Goal: Information Seeking & Learning: Learn about a topic

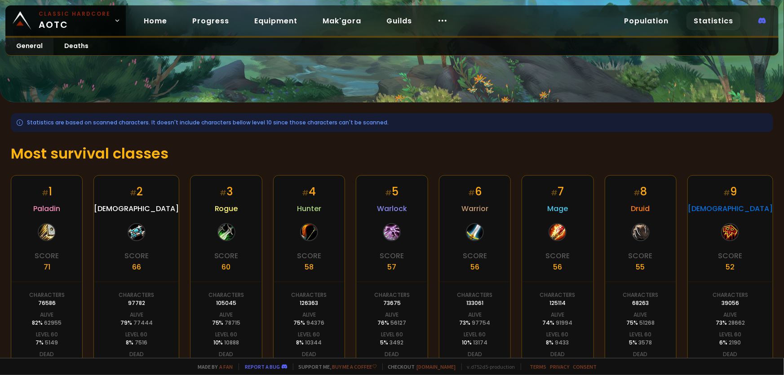
scroll to position [5, 0]
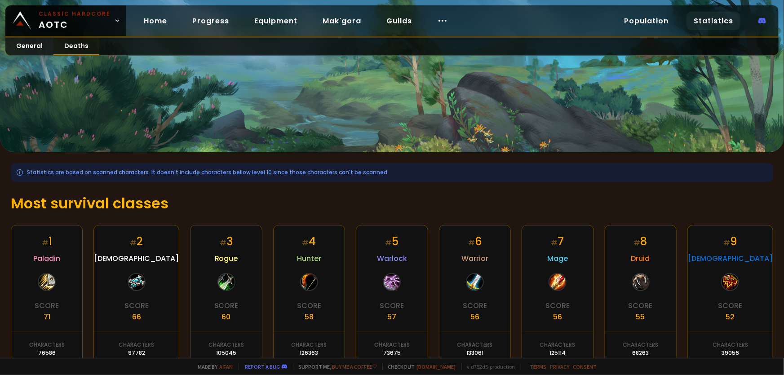
click at [82, 44] on link "Deaths" at bounding box center [76, 47] width 46 height 18
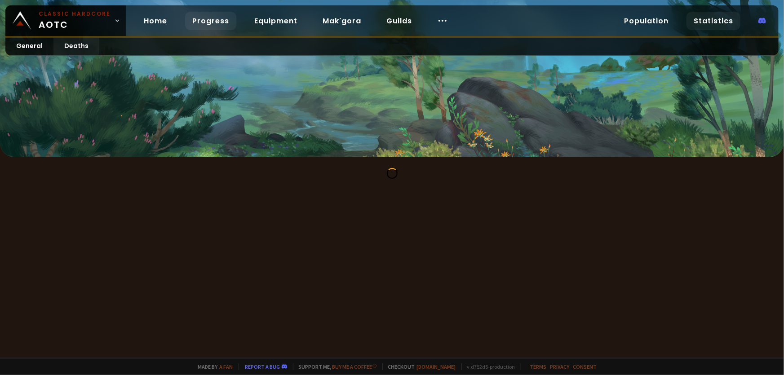
click at [208, 23] on link "Progress" at bounding box center [210, 21] width 51 height 18
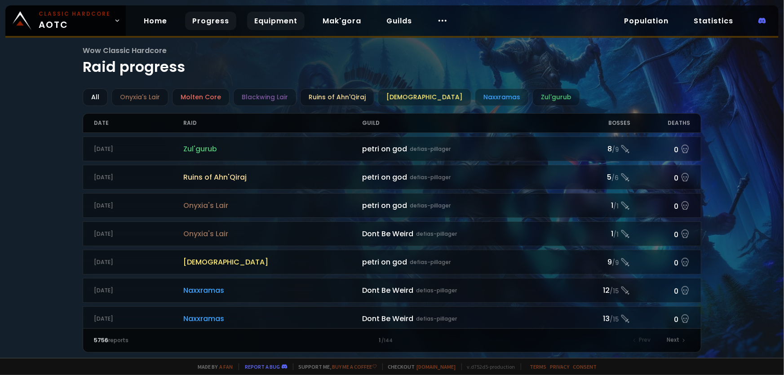
click at [260, 21] on link "Equipment" at bounding box center [276, 21] width 58 height 18
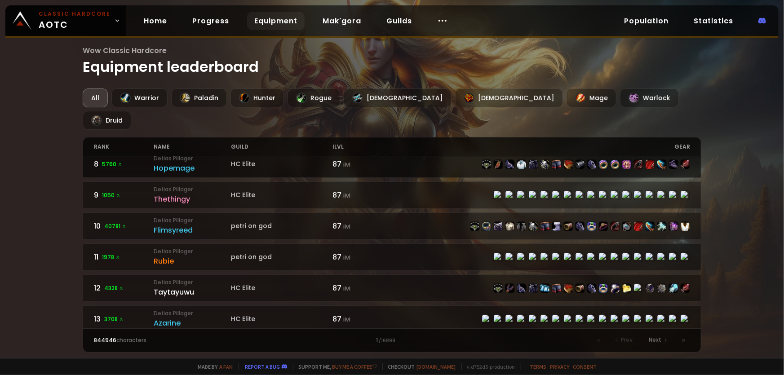
scroll to position [245, 0]
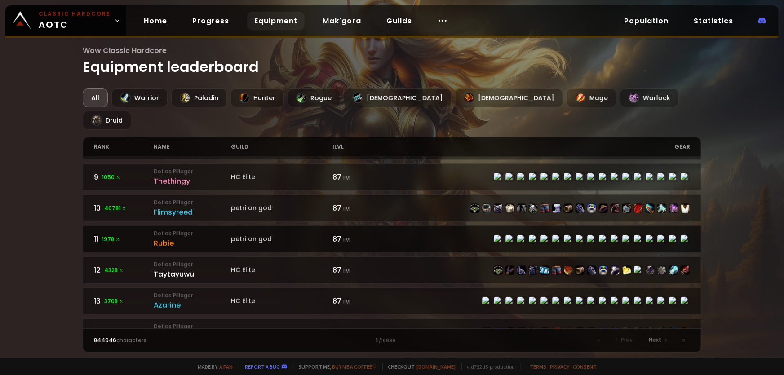
click at [164, 238] on div "Rubie" at bounding box center [192, 243] width 77 height 11
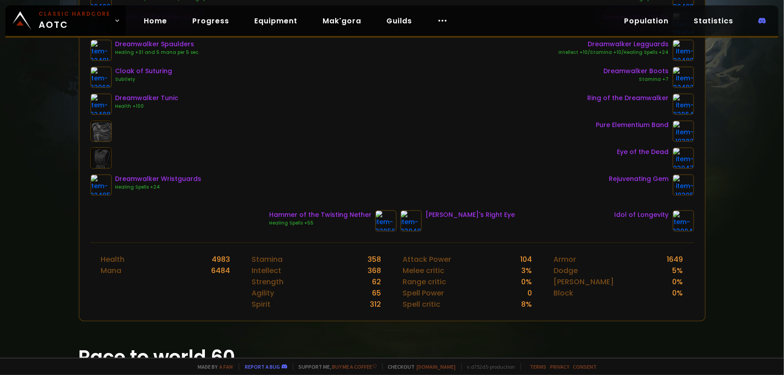
scroll to position [184, 0]
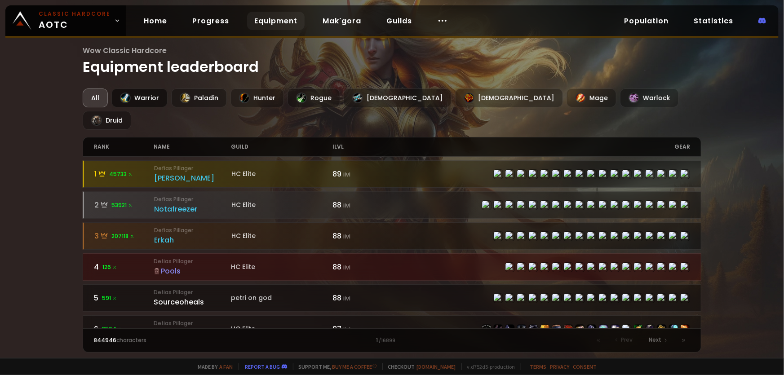
click at [139, 98] on div "Warrior" at bounding box center [139, 98] width 56 height 19
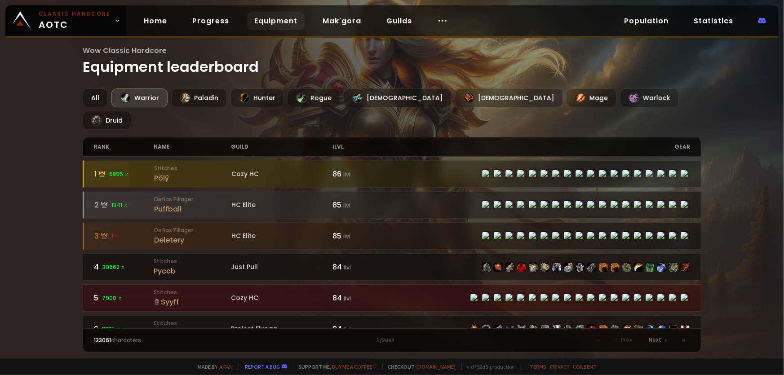
click at [139, 100] on div "Warrior" at bounding box center [139, 98] width 56 height 19
click at [106, 99] on div "All" at bounding box center [95, 98] width 25 height 19
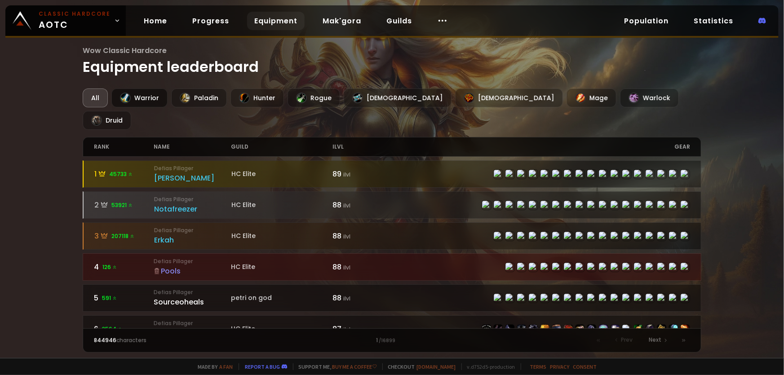
click at [139, 100] on div "Warrior" at bounding box center [139, 98] width 56 height 19
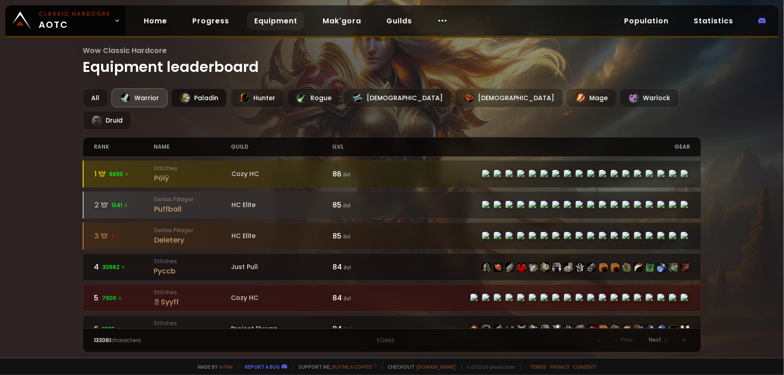
click at [197, 100] on div "Paladin" at bounding box center [199, 98] width 56 height 19
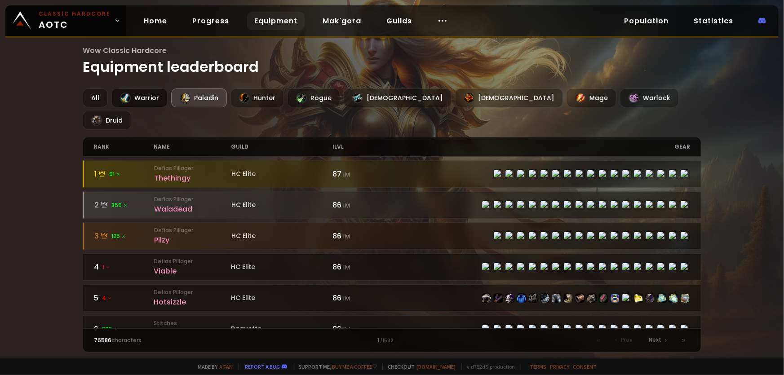
click at [148, 98] on div "Warrior" at bounding box center [139, 98] width 56 height 19
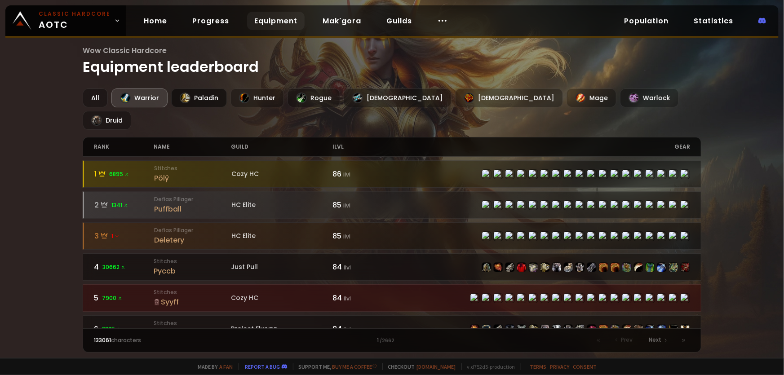
click at [207, 99] on div "Paladin" at bounding box center [199, 98] width 56 height 19
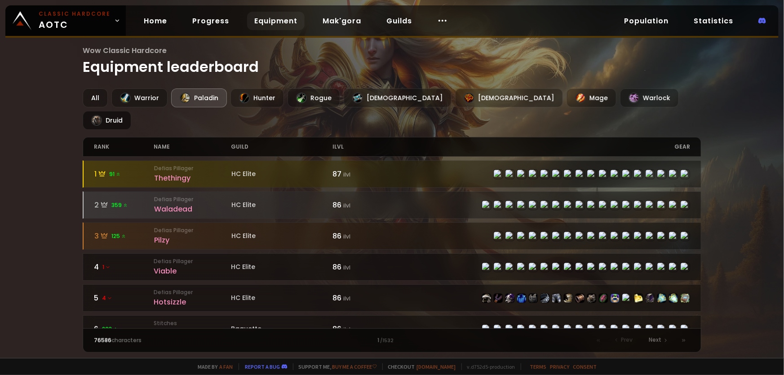
click at [131, 111] on div "Druid" at bounding box center [107, 120] width 49 height 19
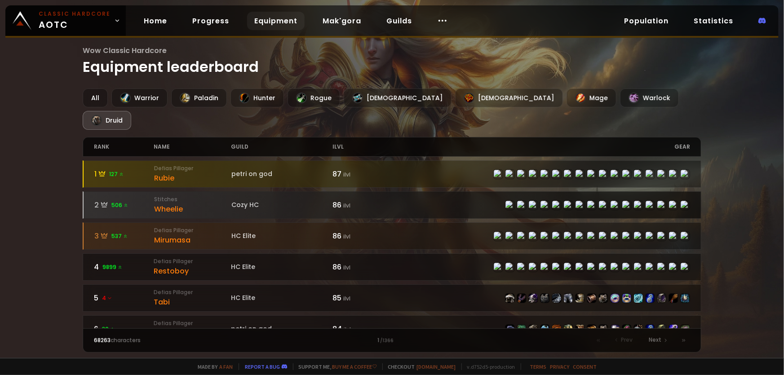
click at [167, 204] on div "Wheelie" at bounding box center [192, 209] width 77 height 11
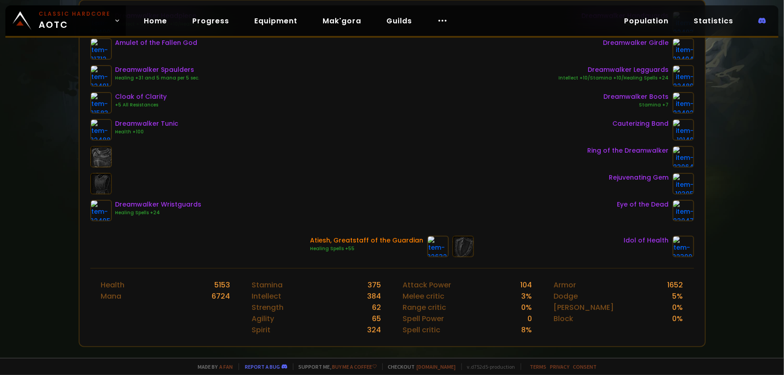
scroll to position [163, 0]
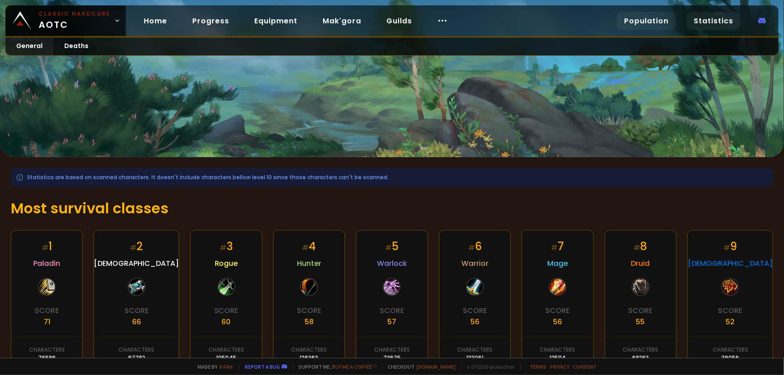
click at [657, 15] on link "Population" at bounding box center [646, 21] width 59 height 18
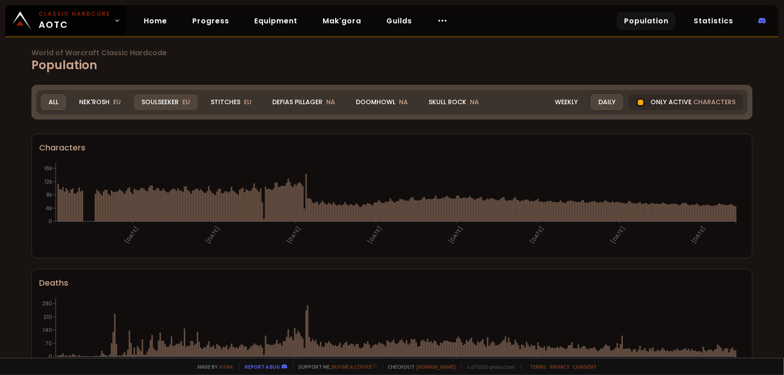
click at [167, 102] on div "Soulseeker EU" at bounding box center [166, 102] width 64 height 16
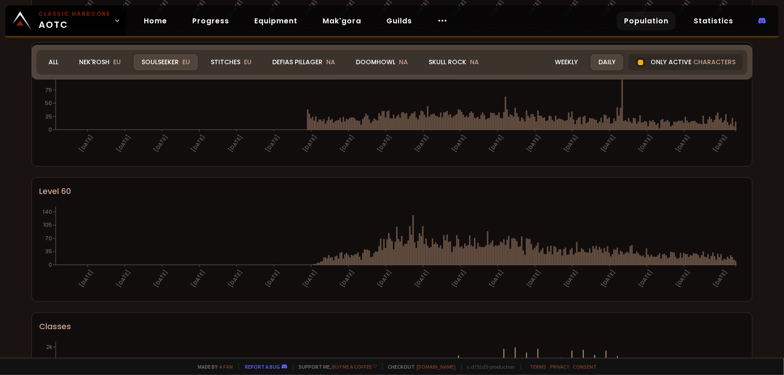
scroll to position [215, 0]
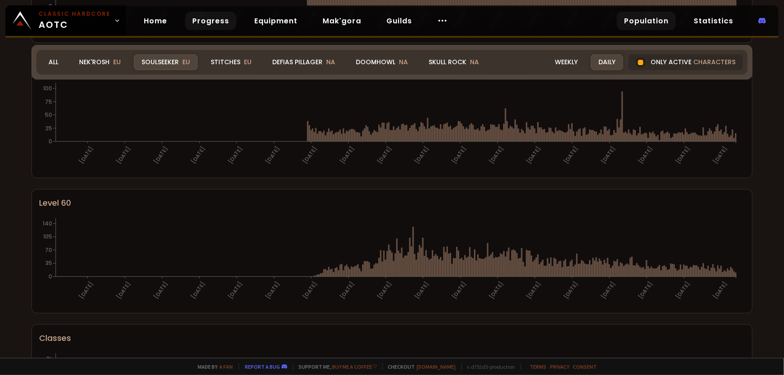
click at [206, 23] on link "Progress" at bounding box center [210, 21] width 51 height 18
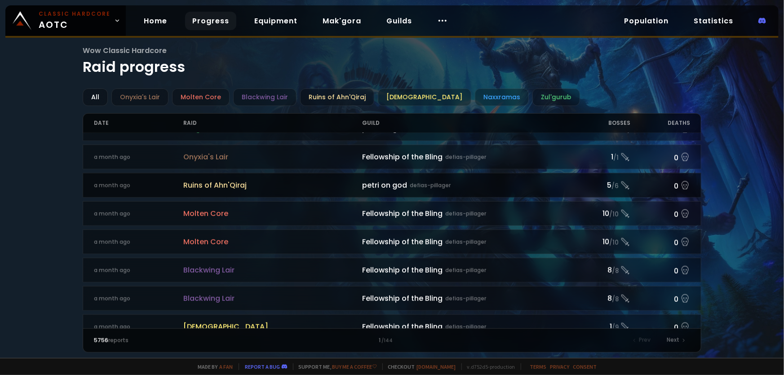
scroll to position [286, 0]
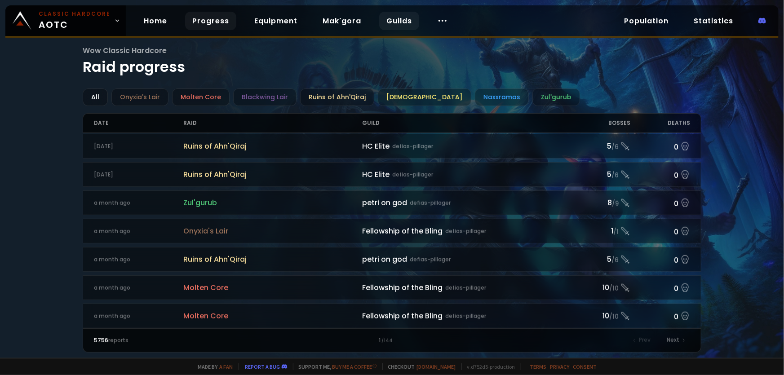
click at [390, 18] on link "Guilds" at bounding box center [399, 21] width 40 height 18
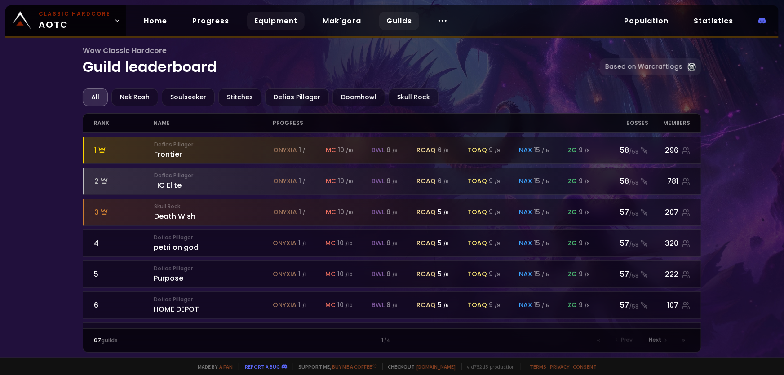
click at [286, 20] on link "Equipment" at bounding box center [276, 21] width 58 height 18
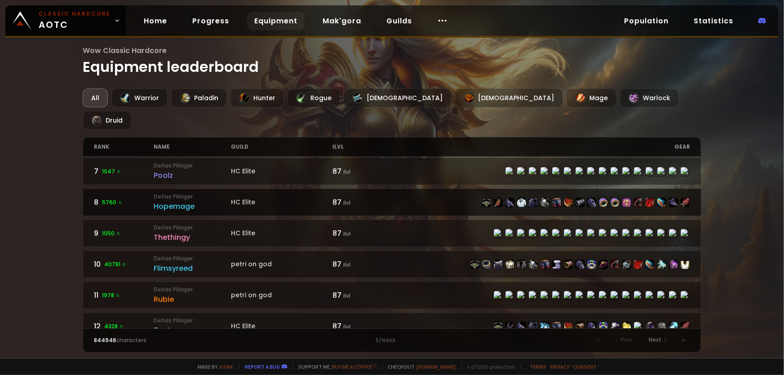
scroll to position [204, 0]
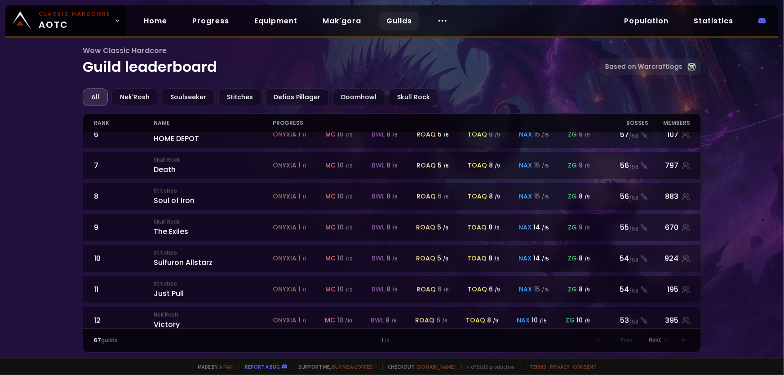
scroll to position [204, 0]
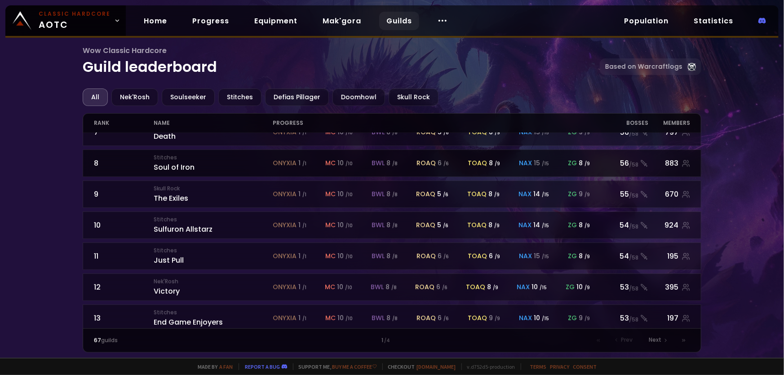
click at [281, 161] on span "onyxia" at bounding box center [285, 163] width 24 height 9
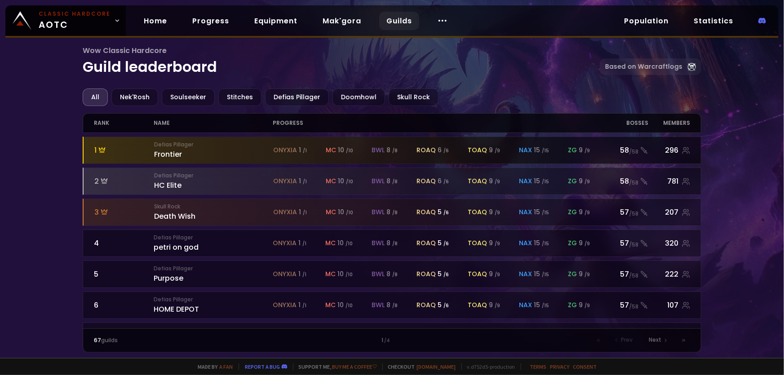
click at [258, 150] on div "Defias Pillager Frontier" at bounding box center [213, 150] width 119 height 19
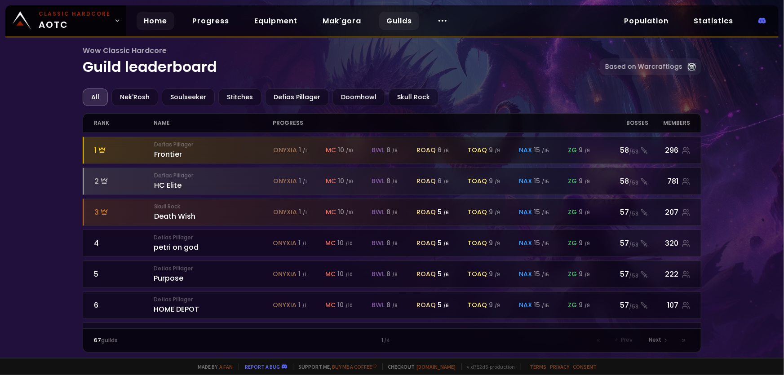
click at [153, 21] on link "Home" at bounding box center [156, 21] width 38 height 18
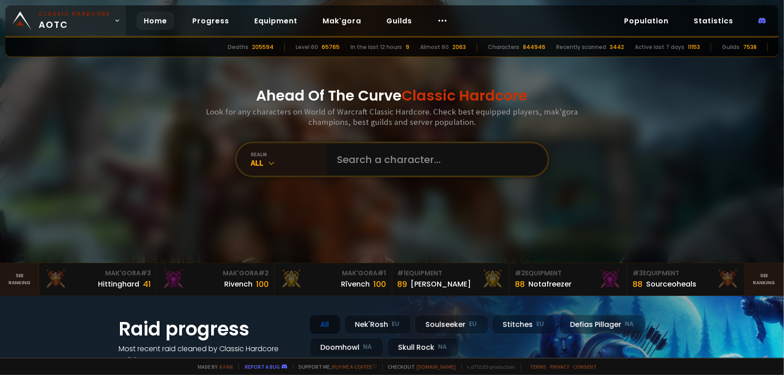
click at [102, 19] on span "Classic Hardcore AOTC" at bounding box center [75, 21] width 72 height 22
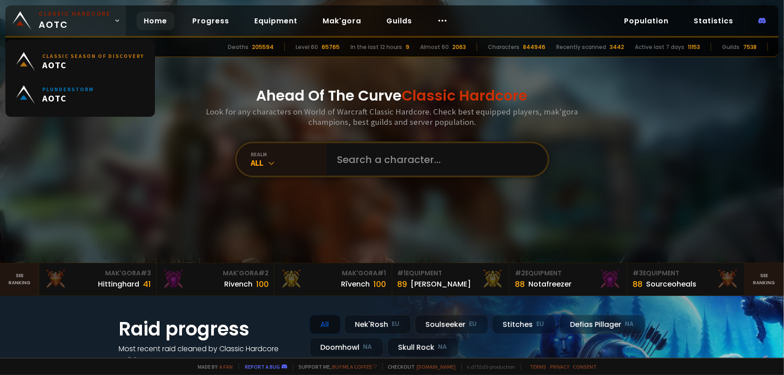
click at [102, 19] on span "Classic Hardcore AOTC" at bounding box center [75, 21] width 72 height 22
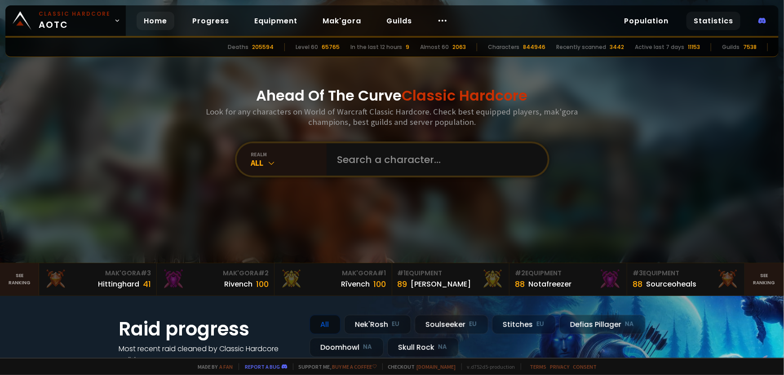
click at [717, 22] on link "Statistics" at bounding box center [714, 21] width 54 height 18
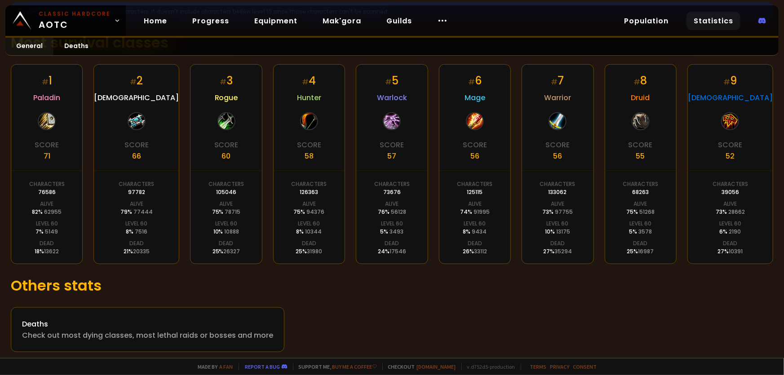
scroll to position [169, 0]
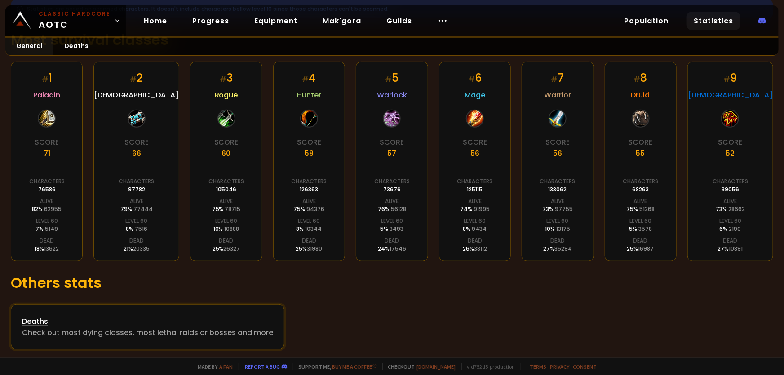
click at [165, 321] on div "Deaths" at bounding box center [147, 321] width 251 height 11
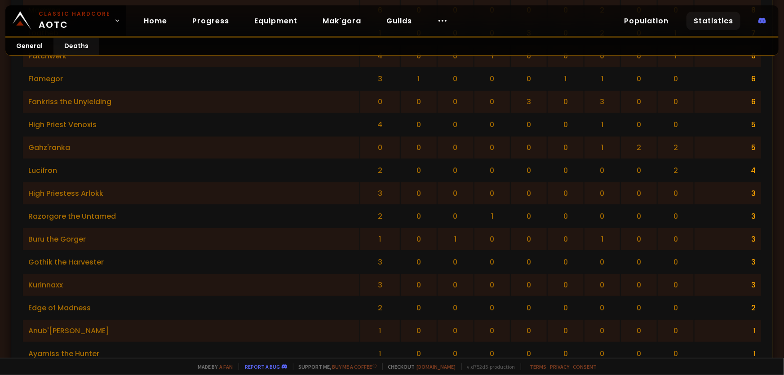
scroll to position [1717, 0]
